Goal: Information Seeking & Learning: Learn about a topic

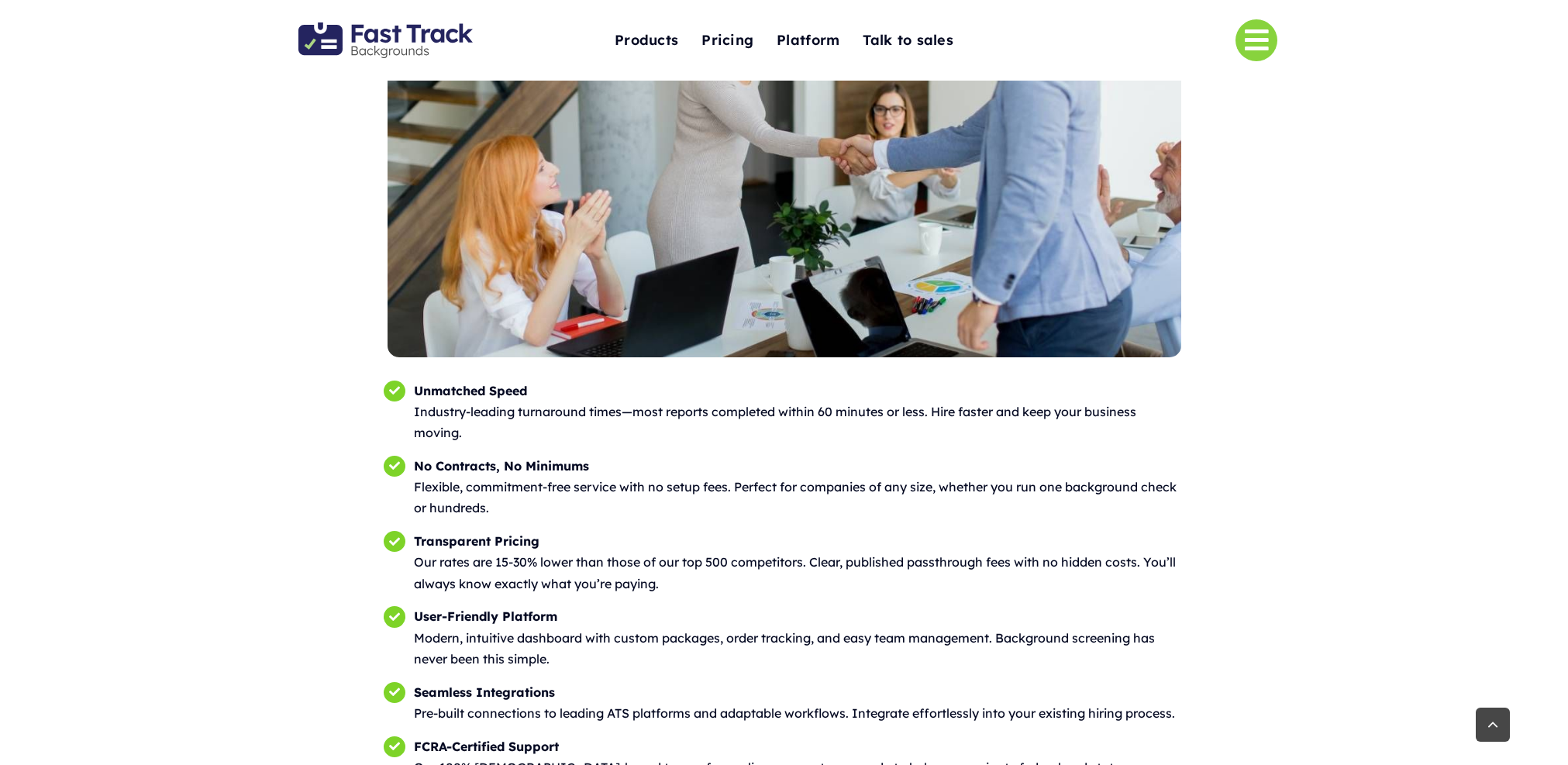
scroll to position [2167, 0]
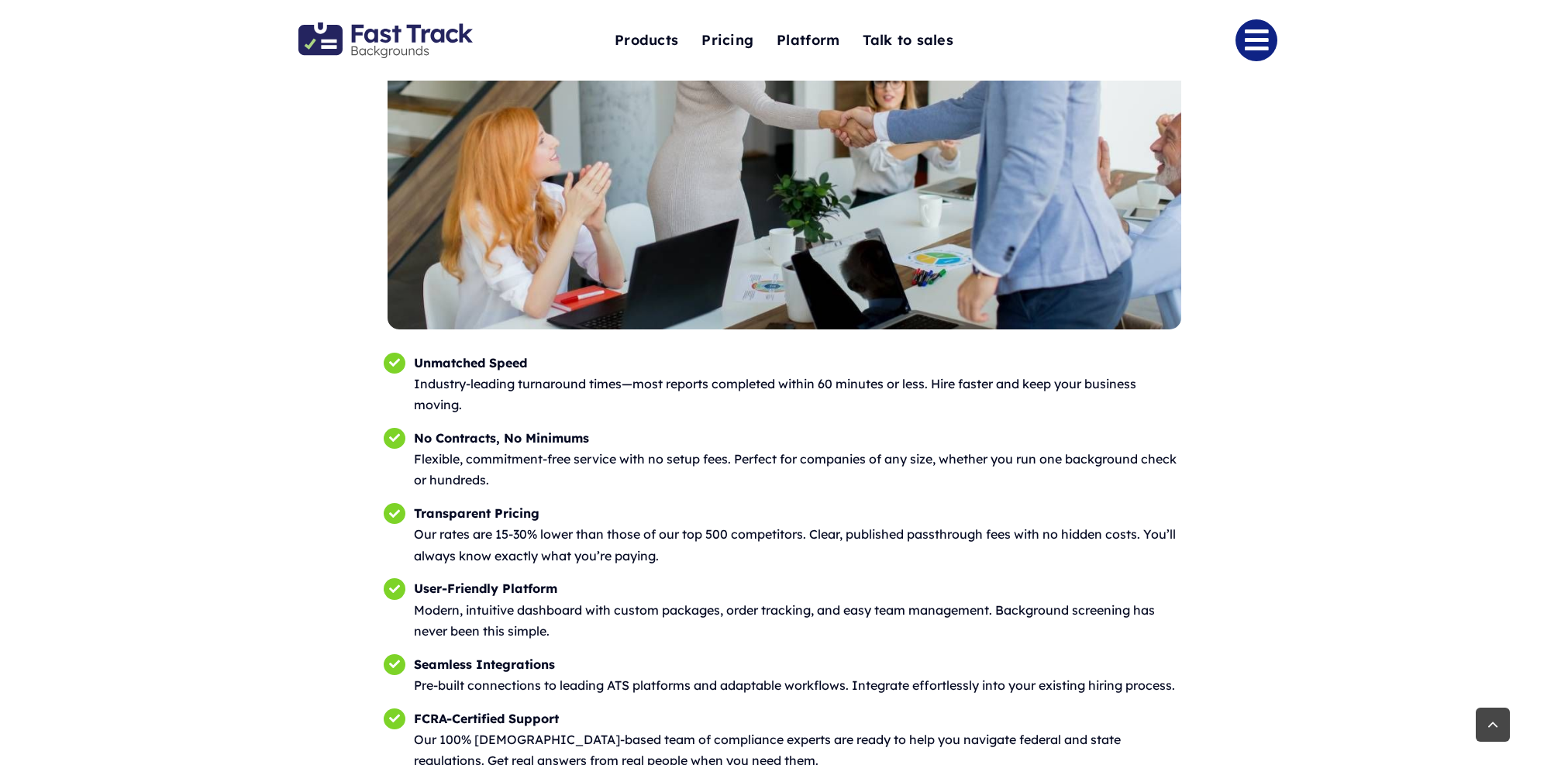
click at [1253, 40] on link "Link to #" at bounding box center [1257, 40] width 42 height 42
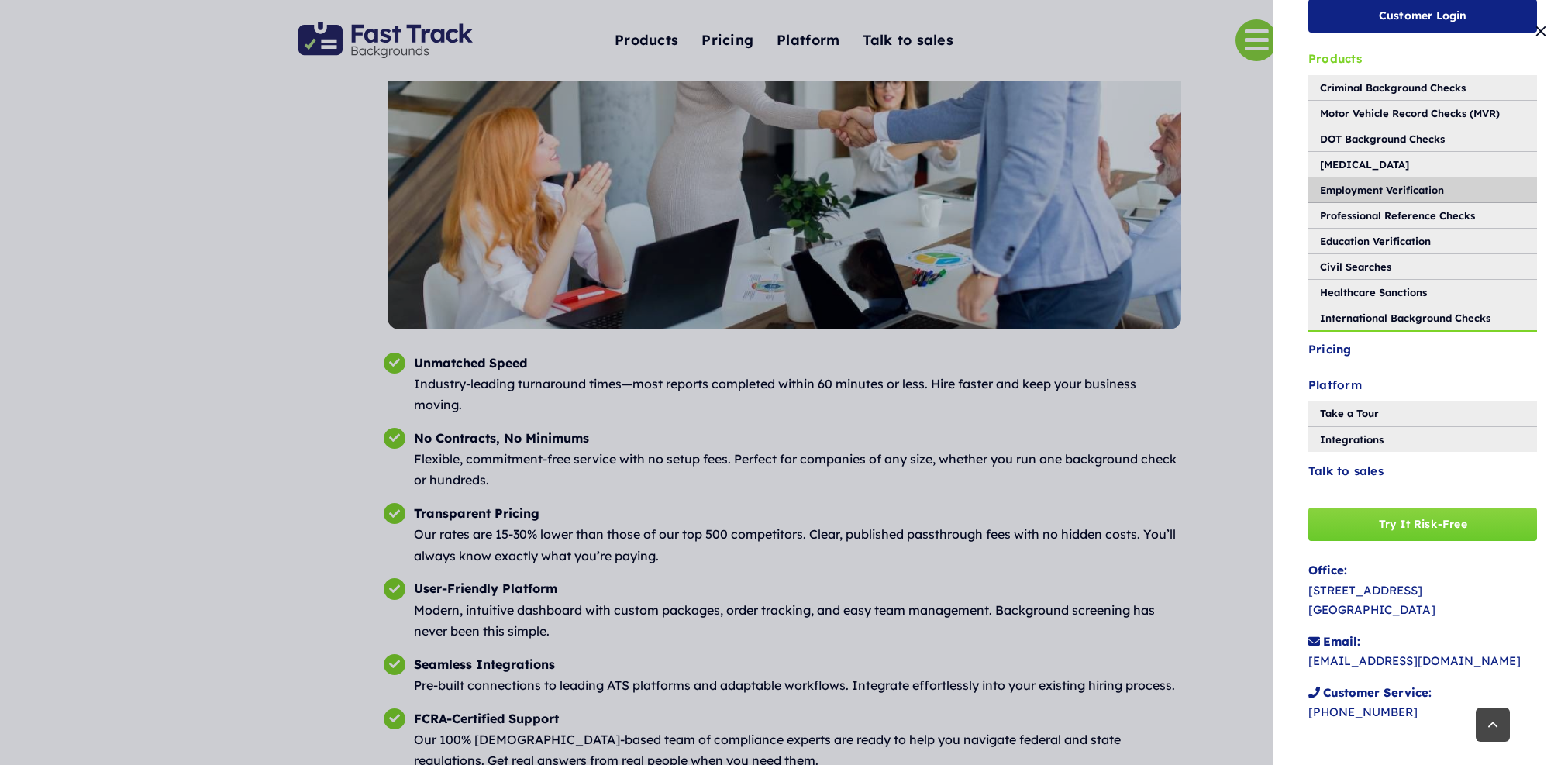
scroll to position [0, 0]
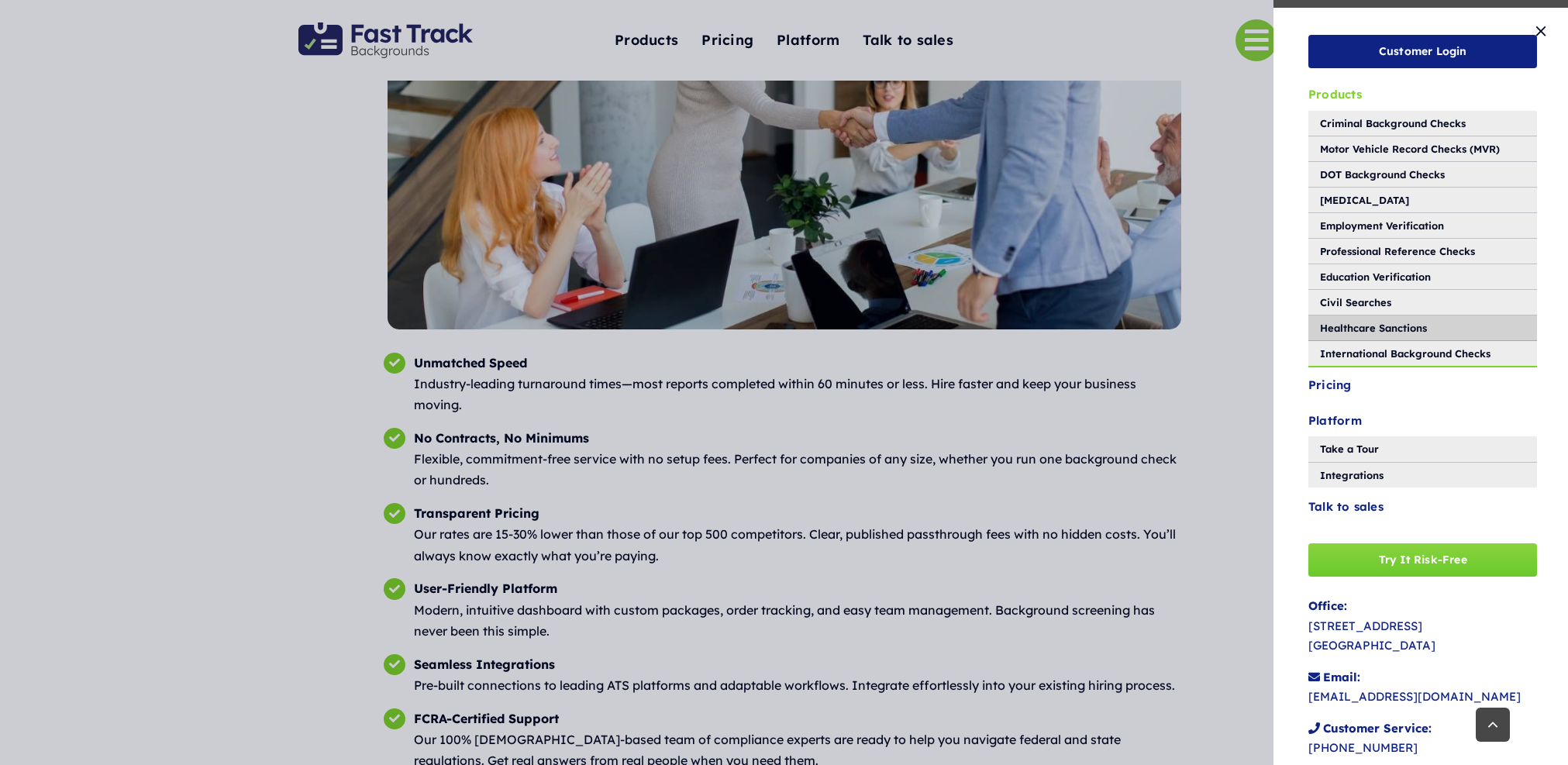
click at [1366, 333] on span "Healthcare Sanctions" at bounding box center [1373, 327] width 107 height 17
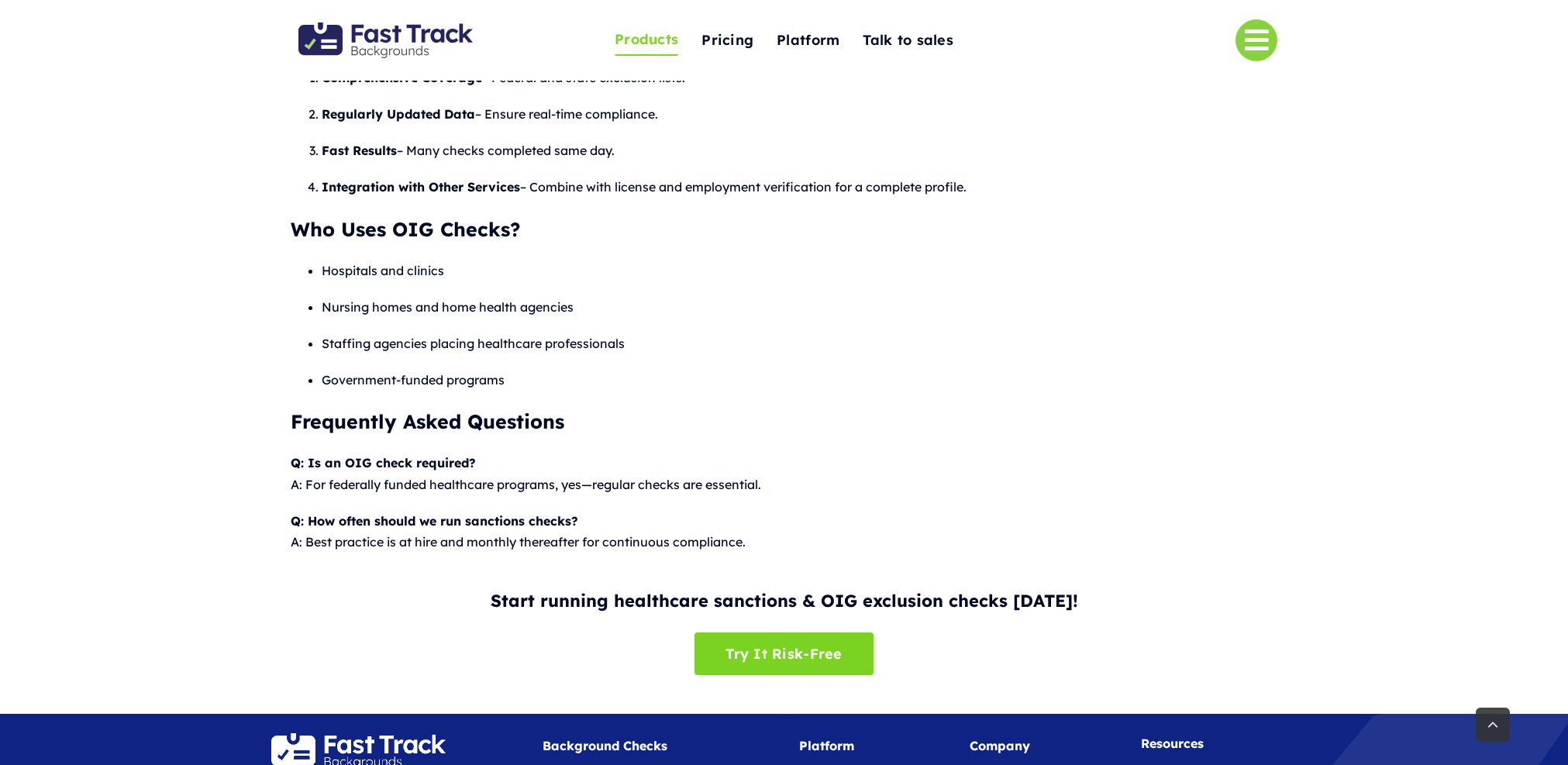
scroll to position [948, 0]
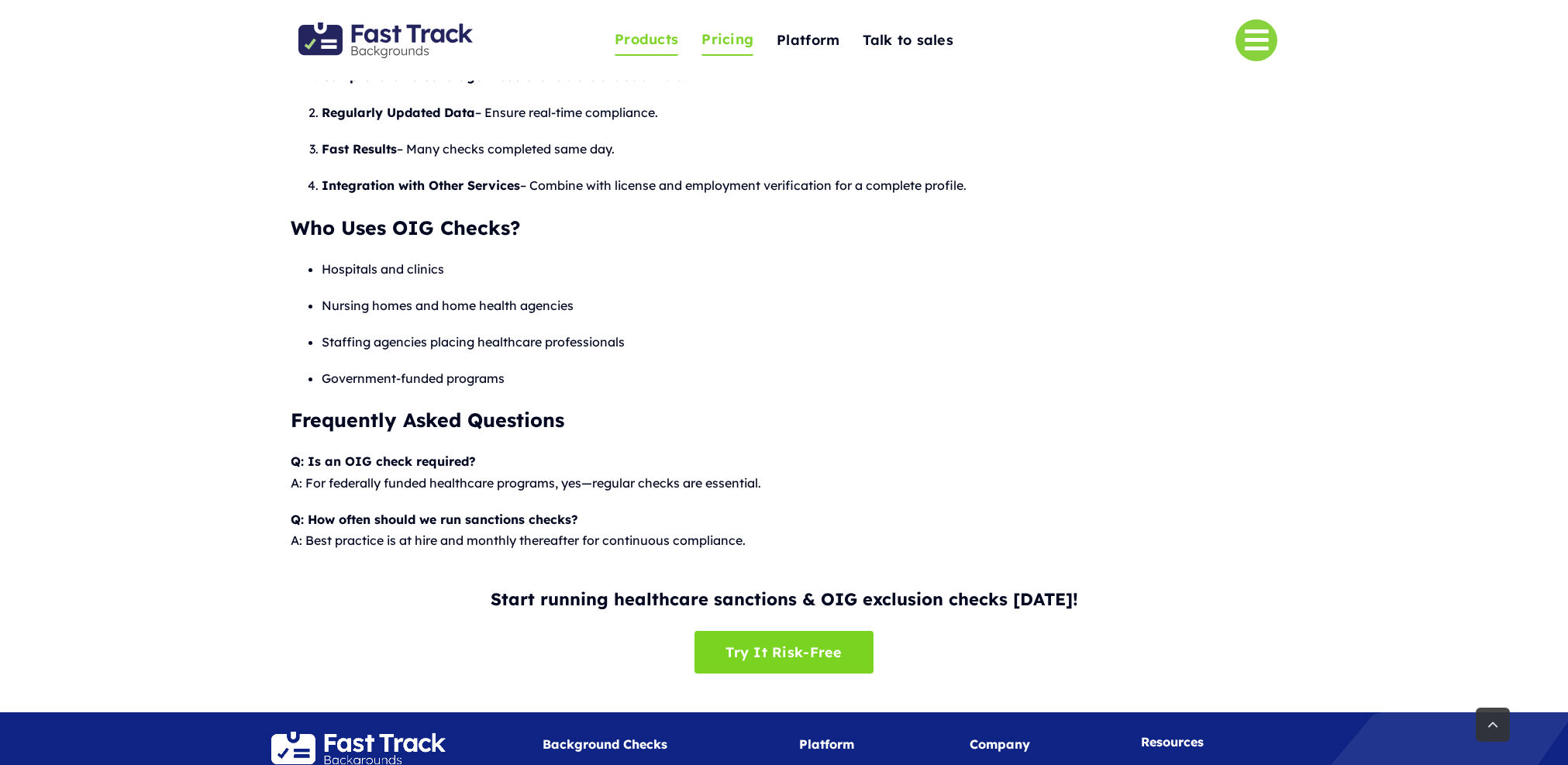
click at [718, 46] on span "Pricing" at bounding box center [727, 39] width 52 height 24
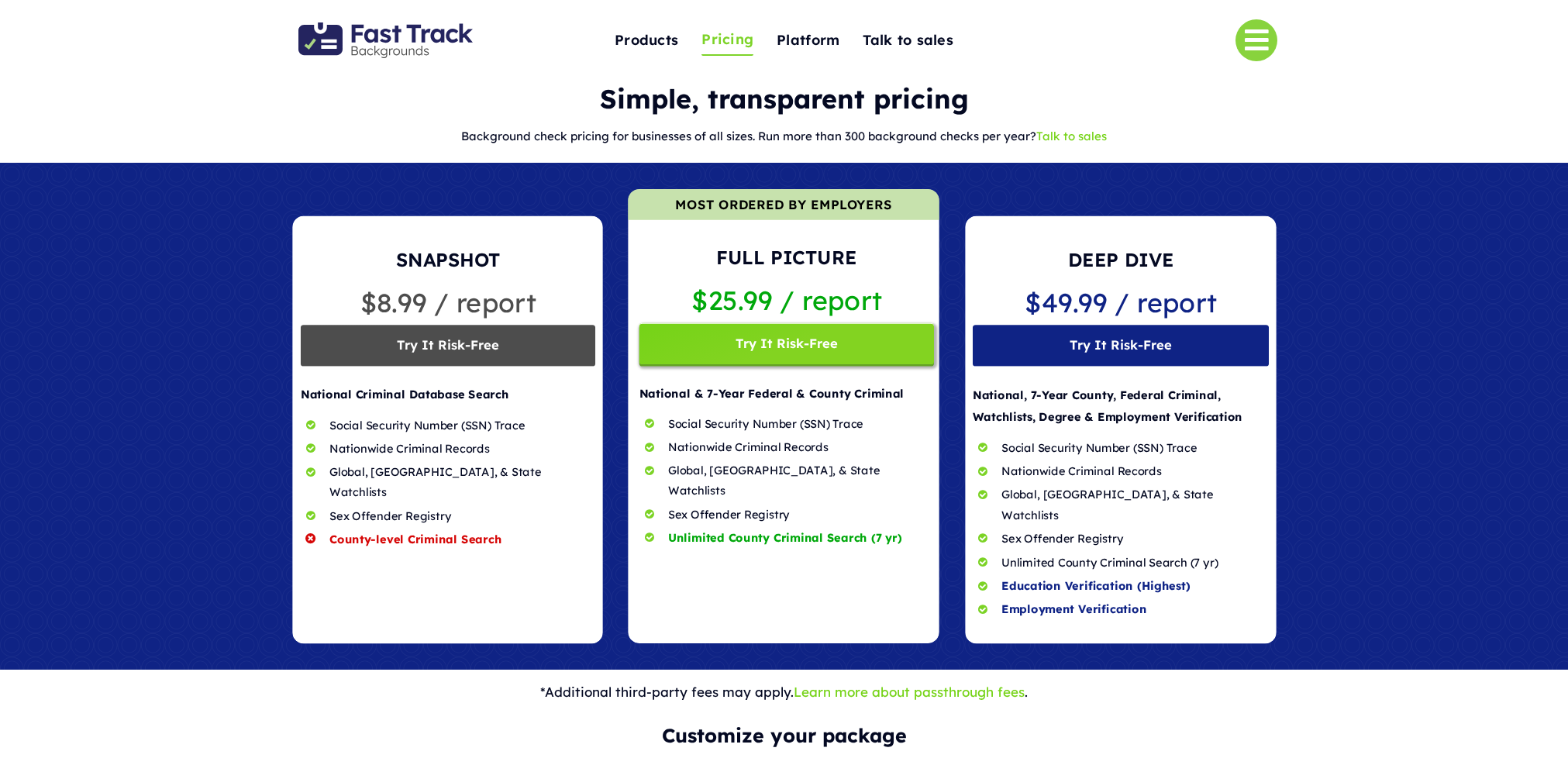
scroll to position [44, 0]
